Goal: Entertainment & Leisure: Consume media (video, audio)

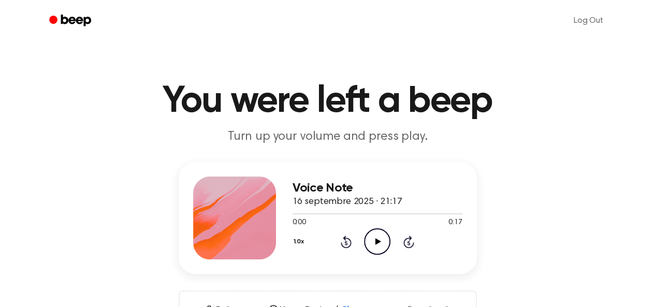
click at [374, 237] on icon "Play Audio" at bounding box center [377, 241] width 26 height 26
click at [425, 280] on div "Voice Note 16 septembre 2025 · 21:17 0:04 0:17 Your browser does not support th…" at bounding box center [327, 255] width 630 height 186
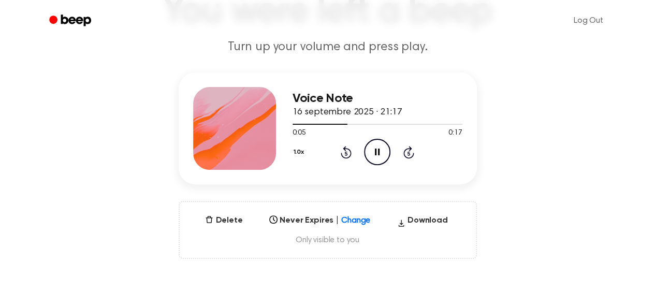
scroll to position [104, 0]
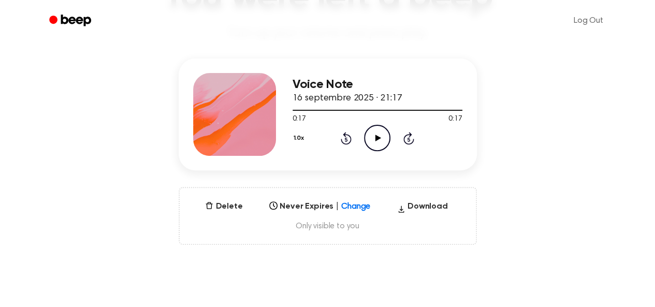
click at [368, 132] on icon "Play Audio" at bounding box center [377, 138] width 26 height 26
click at [346, 109] on div at bounding box center [378, 110] width 170 height 8
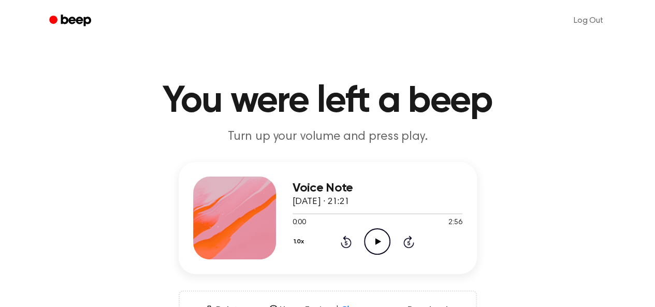
click at [381, 244] on icon "Play Audio" at bounding box center [377, 241] width 26 height 26
click at [365, 237] on circle at bounding box center [377, 241] width 25 height 25
click at [372, 211] on div at bounding box center [378, 213] width 170 height 8
click at [372, 229] on circle at bounding box center [377, 241] width 25 height 25
drag, startPoint x: 365, startPoint y: 211, endPoint x: 236, endPoint y: 212, distance: 128.5
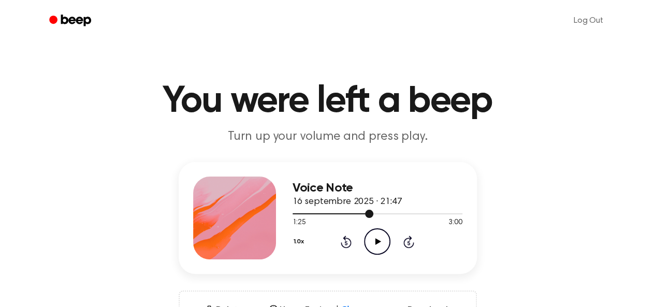
click at [236, 212] on div "Voice Note 16 septembre 2025 · 21:47 1:25 3:00 Your browser does not support th…" at bounding box center [328, 218] width 298 height 112
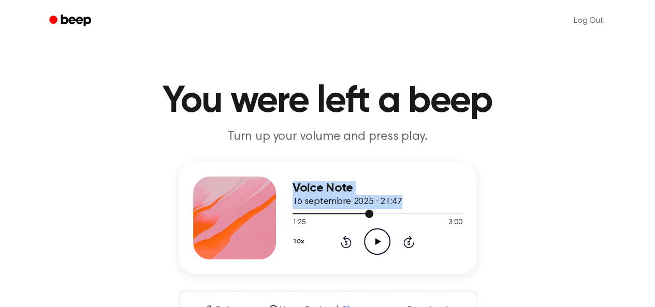
click at [294, 215] on div at bounding box center [378, 213] width 170 height 8
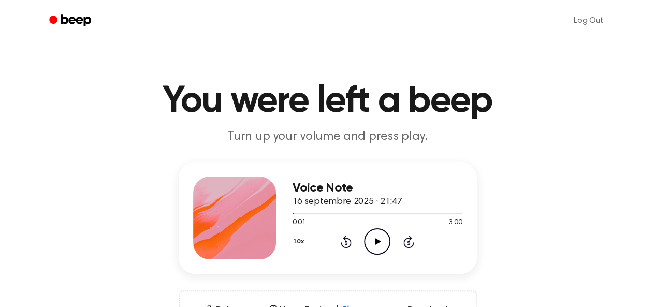
drag, startPoint x: 354, startPoint y: 236, endPoint x: 365, endPoint y: 240, distance: 12.0
click at [358, 237] on div "1.0x Rewind 5 seconds Play Audio Skip 5 seconds" at bounding box center [378, 241] width 170 height 26
click at [371, 240] on icon "Play Audio" at bounding box center [377, 241] width 26 height 26
click at [382, 241] on icon "Play Audio" at bounding box center [377, 241] width 26 height 26
click at [373, 240] on icon "Pause Audio" at bounding box center [377, 241] width 26 height 26
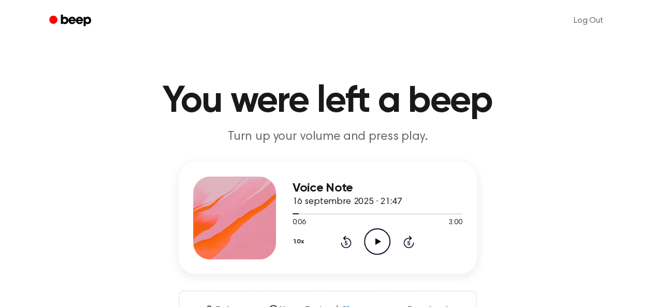
click at [378, 241] on icon at bounding box center [379, 241] width 6 height 7
click at [294, 214] on span at bounding box center [296, 214] width 8 height 8
click at [383, 243] on icon "Pause Audio" at bounding box center [377, 241] width 26 height 26
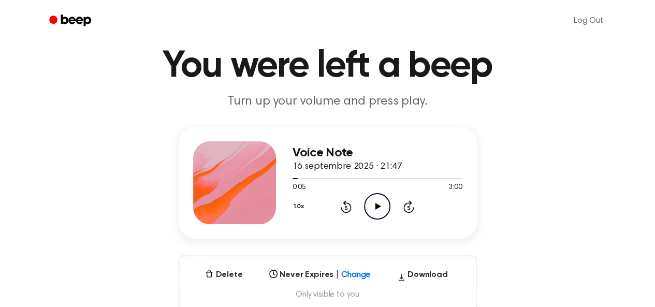
scroll to position [52, 0]
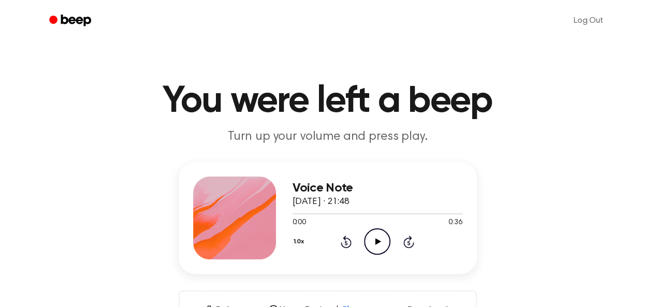
click at [385, 238] on icon "Play Audio" at bounding box center [377, 241] width 26 height 26
click at [378, 241] on icon at bounding box center [379, 241] width 6 height 7
click at [380, 242] on icon "Pause Audio" at bounding box center [377, 241] width 26 height 26
click at [379, 232] on icon "Play Audio" at bounding box center [377, 241] width 26 height 26
click at [294, 214] on div at bounding box center [378, 213] width 170 height 8
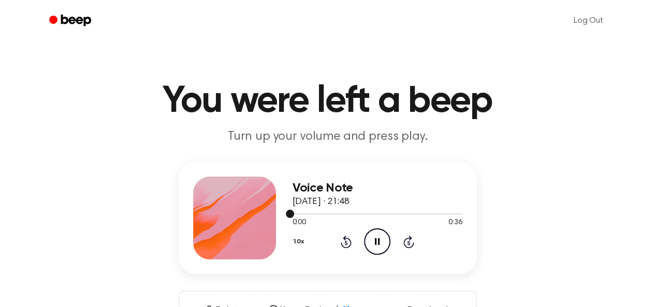
click at [294, 214] on div at bounding box center [378, 213] width 170 height 8
click at [370, 235] on icon "Pause Audio" at bounding box center [377, 241] width 26 height 26
click at [375, 240] on icon "Play Audio" at bounding box center [377, 241] width 26 height 26
click at [378, 214] on div at bounding box center [378, 213] width 170 height 1
click at [352, 215] on div at bounding box center [378, 213] width 170 height 8
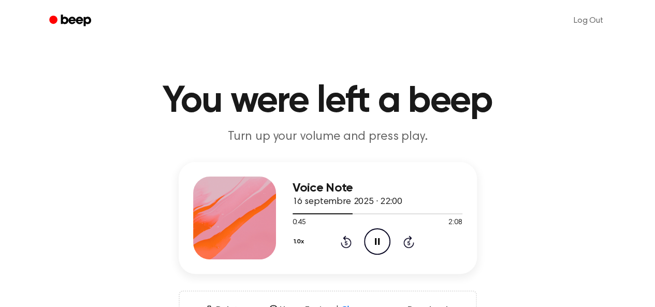
click at [374, 237] on icon "Pause Audio" at bounding box center [377, 241] width 26 height 26
click at [382, 236] on icon "Play Audio" at bounding box center [377, 241] width 26 height 26
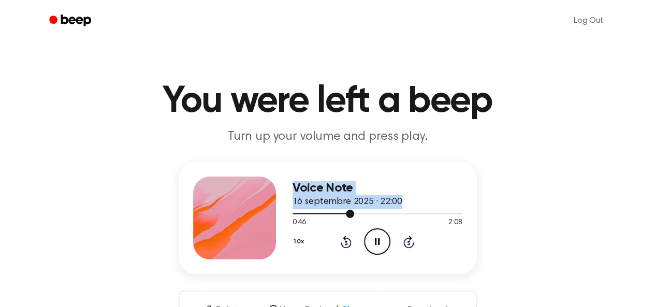
drag, startPoint x: 329, startPoint y: 210, endPoint x: 230, endPoint y: 213, distance: 99.0
click at [233, 213] on div "Voice Note 16 septembre 2025 · 22:00 0:46 2:08 Your browser does not support th…" at bounding box center [328, 218] width 298 height 112
drag, startPoint x: 356, startPoint y: 214, endPoint x: 284, endPoint y: 219, distance: 72.2
click at [284, 219] on div "Voice Note 16 septembre 2025 · 22:00 0:49 2:08 Your browser does not support th…" at bounding box center [328, 218] width 298 height 112
click at [340, 215] on div at bounding box center [378, 213] width 170 height 8
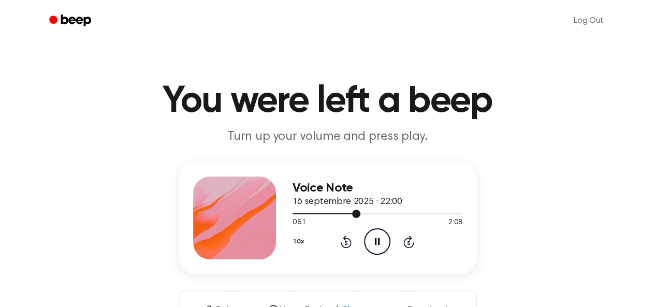
click at [340, 215] on div at bounding box center [378, 213] width 170 height 8
click at [331, 214] on div at bounding box center [378, 213] width 170 height 8
click at [314, 214] on div at bounding box center [378, 213] width 170 height 8
click at [300, 214] on div at bounding box center [304, 213] width 22 height 1
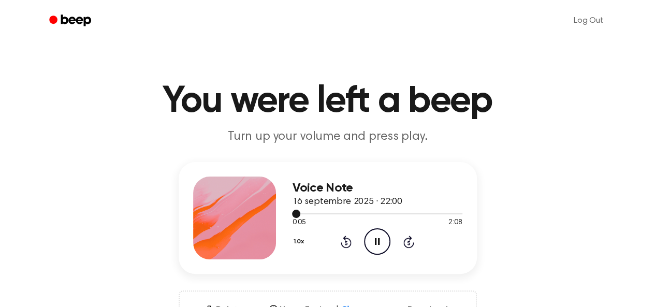
click at [294, 214] on span at bounding box center [296, 214] width 8 height 8
click at [288, 216] on div "Voice Note 16 septembre 2025 · 22:00 0:02 2:08 Your browser does not support th…" at bounding box center [328, 218] width 298 height 112
click at [293, 215] on span at bounding box center [293, 214] width 8 height 8
click at [295, 215] on div at bounding box center [378, 213] width 170 height 8
click at [376, 239] on icon at bounding box center [377, 241] width 5 height 7
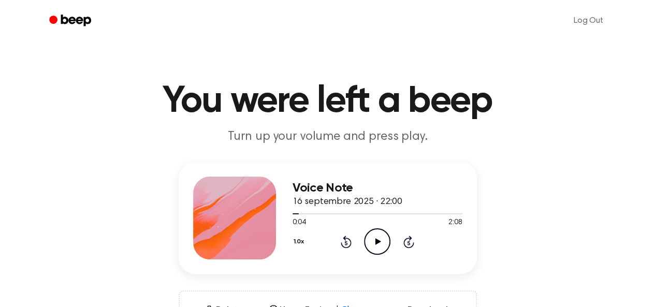
click at [382, 240] on icon "Play Audio" at bounding box center [377, 241] width 26 height 26
click at [294, 214] on span at bounding box center [296, 214] width 8 height 8
click at [290, 214] on span at bounding box center [290, 214] width 8 height 8
click at [375, 243] on icon at bounding box center [377, 241] width 5 height 7
click at [368, 234] on circle at bounding box center [377, 241] width 25 height 25
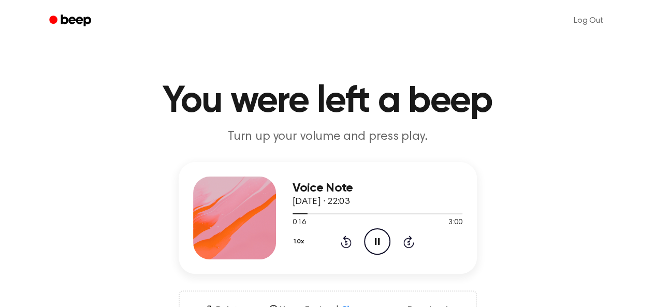
click at [376, 239] on icon at bounding box center [377, 241] width 5 height 7
click at [379, 234] on icon "Play Audio" at bounding box center [377, 241] width 26 height 26
click at [376, 239] on icon at bounding box center [377, 241] width 5 height 7
click at [372, 235] on icon "Play Audio" at bounding box center [377, 241] width 26 height 26
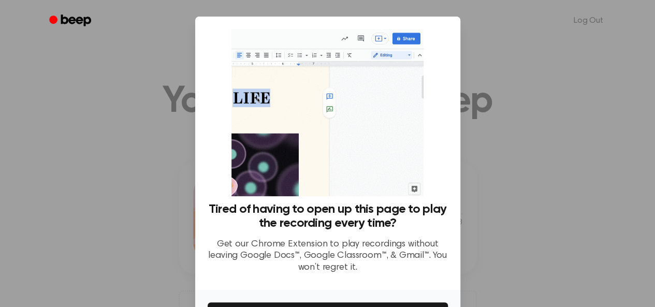
click at [505, 197] on div at bounding box center [327, 153] width 655 height 307
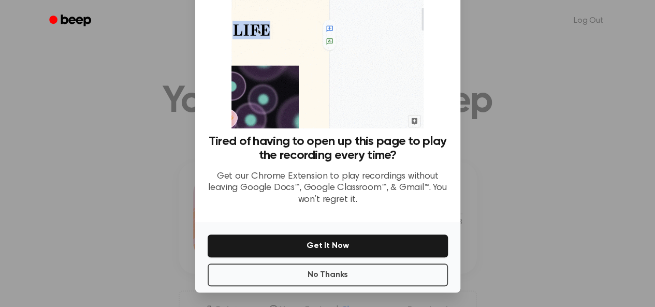
scroll to position [69, 0]
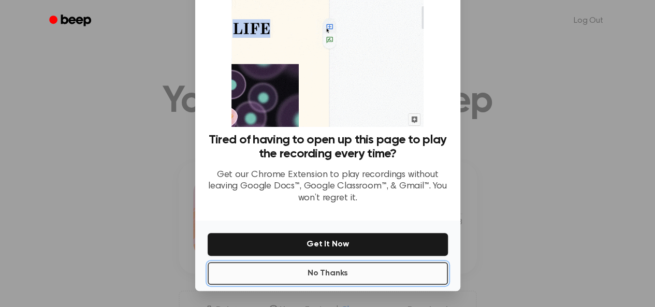
click at [362, 279] on button "No Thanks" at bounding box center [328, 273] width 240 height 23
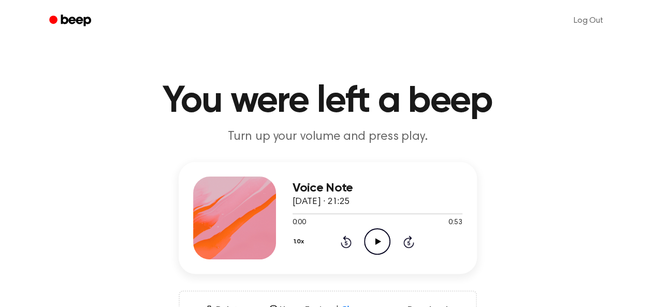
click at [376, 243] on icon at bounding box center [379, 241] width 6 height 7
click at [376, 243] on icon at bounding box center [377, 241] width 5 height 7
click at [370, 244] on icon "Play Audio" at bounding box center [377, 241] width 26 height 26
click at [371, 240] on icon "Play Audio" at bounding box center [377, 241] width 26 height 26
click at [379, 242] on icon at bounding box center [379, 241] width 6 height 7
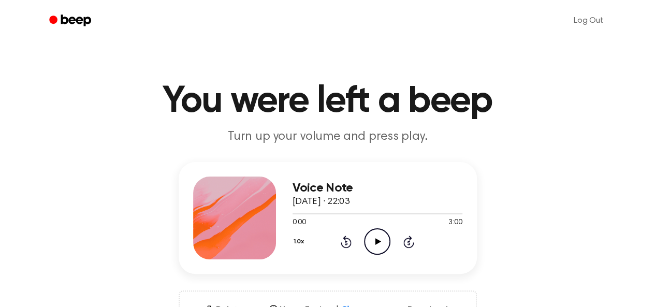
click at [375, 239] on icon "Play Audio" at bounding box center [377, 241] width 26 height 26
click at [380, 261] on div "Voice Note 16 septembre 2025 · 22:07 0:00 3:00 Your browser does not support th…" at bounding box center [328, 218] width 298 height 112
click at [380, 247] on icon "Play Audio" at bounding box center [377, 241] width 26 height 26
click at [317, 215] on div at bounding box center [378, 213] width 170 height 8
click at [334, 216] on div at bounding box center [378, 213] width 170 height 8
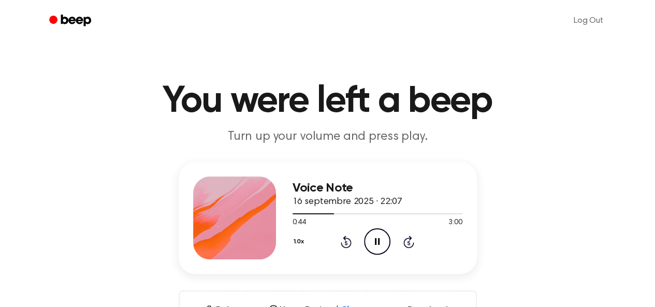
click at [379, 218] on div "0:44 3:00" at bounding box center [378, 223] width 170 height 11
click at [386, 214] on div at bounding box center [378, 213] width 170 height 1
click at [427, 213] on div at bounding box center [378, 213] width 170 height 1
